Goal: Information Seeking & Learning: Learn about a topic

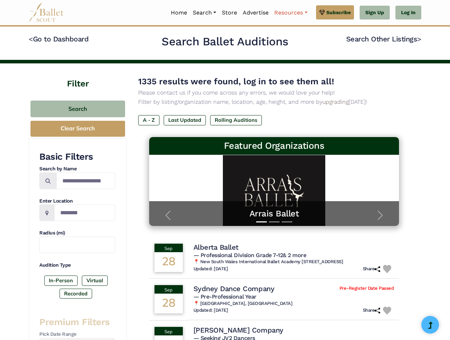
click at [290, 13] on link "Resources" at bounding box center [290, 12] width 39 height 15
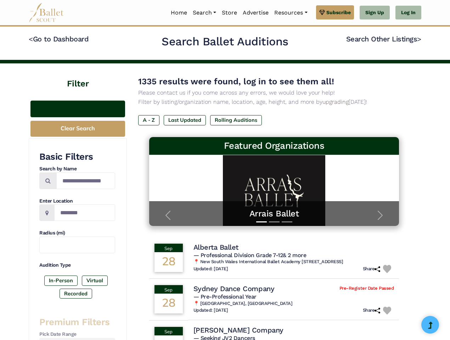
click at [78, 109] on button "Search" at bounding box center [77, 109] width 95 height 17
click at [78, 129] on button "Clear Search" at bounding box center [77, 129] width 95 height 16
click at [61, 280] on label "In-Person" at bounding box center [60, 281] width 33 height 10
click at [94, 280] on label "Virtual" at bounding box center [95, 281] width 26 height 10
click at [76, 294] on label "Recorded" at bounding box center [75, 294] width 33 height 10
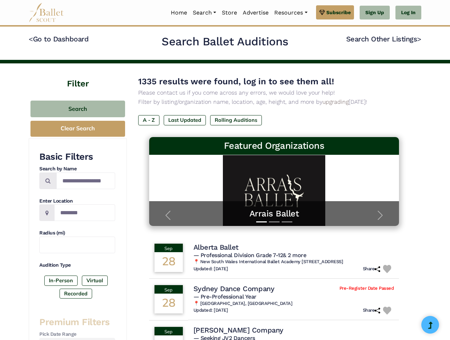
click at [149, 120] on label "A - Z" at bounding box center [148, 120] width 21 height 10
click at [185, 120] on label "Last Updated" at bounding box center [185, 120] width 42 height 10
click at [236, 120] on label "Rolling Auditions" at bounding box center [236, 120] width 52 height 10
click at [274, 258] on span "— Professional Division Grade 7-12 & 2 more" at bounding box center [249, 255] width 113 height 7
